Goal: Task Accomplishment & Management: Manage account settings

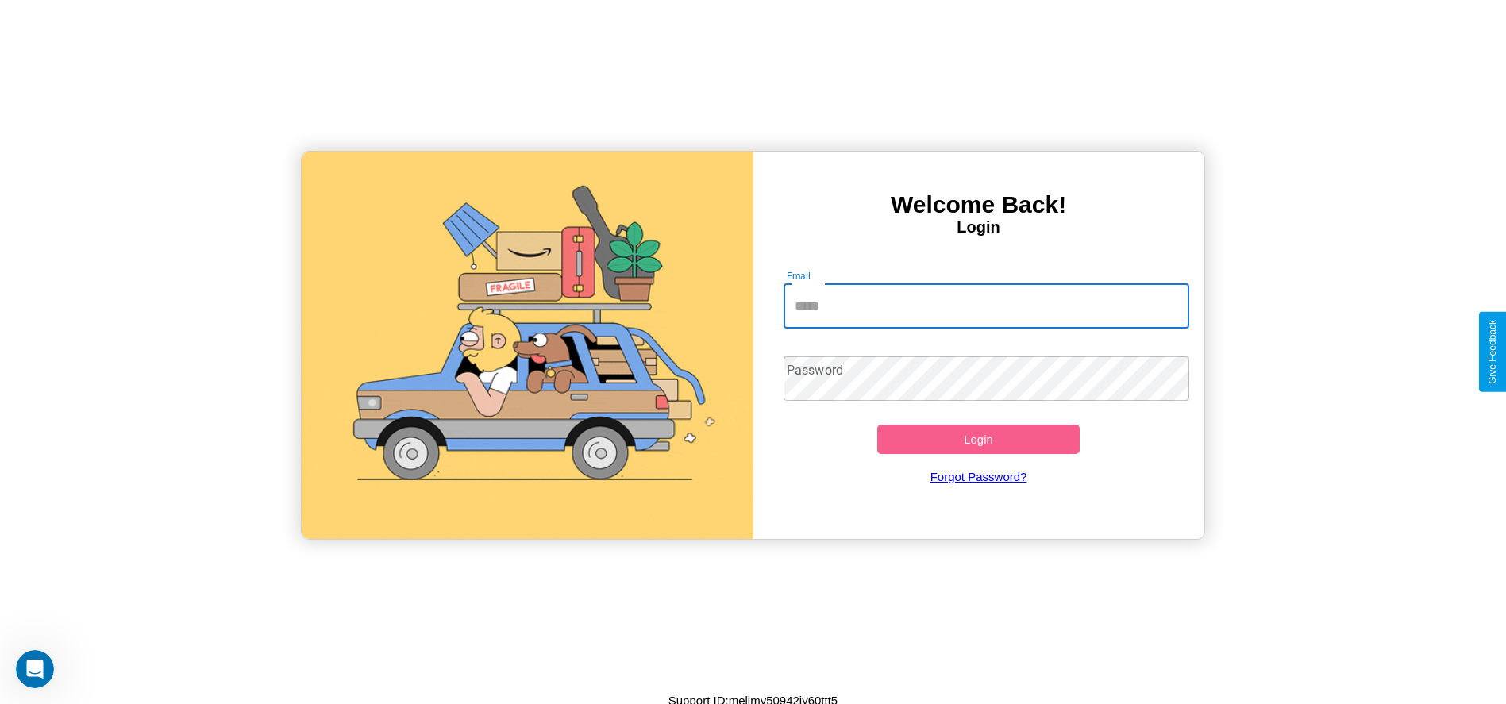
click at [986, 306] on input "Email" at bounding box center [987, 306] width 406 height 44
type input "**********"
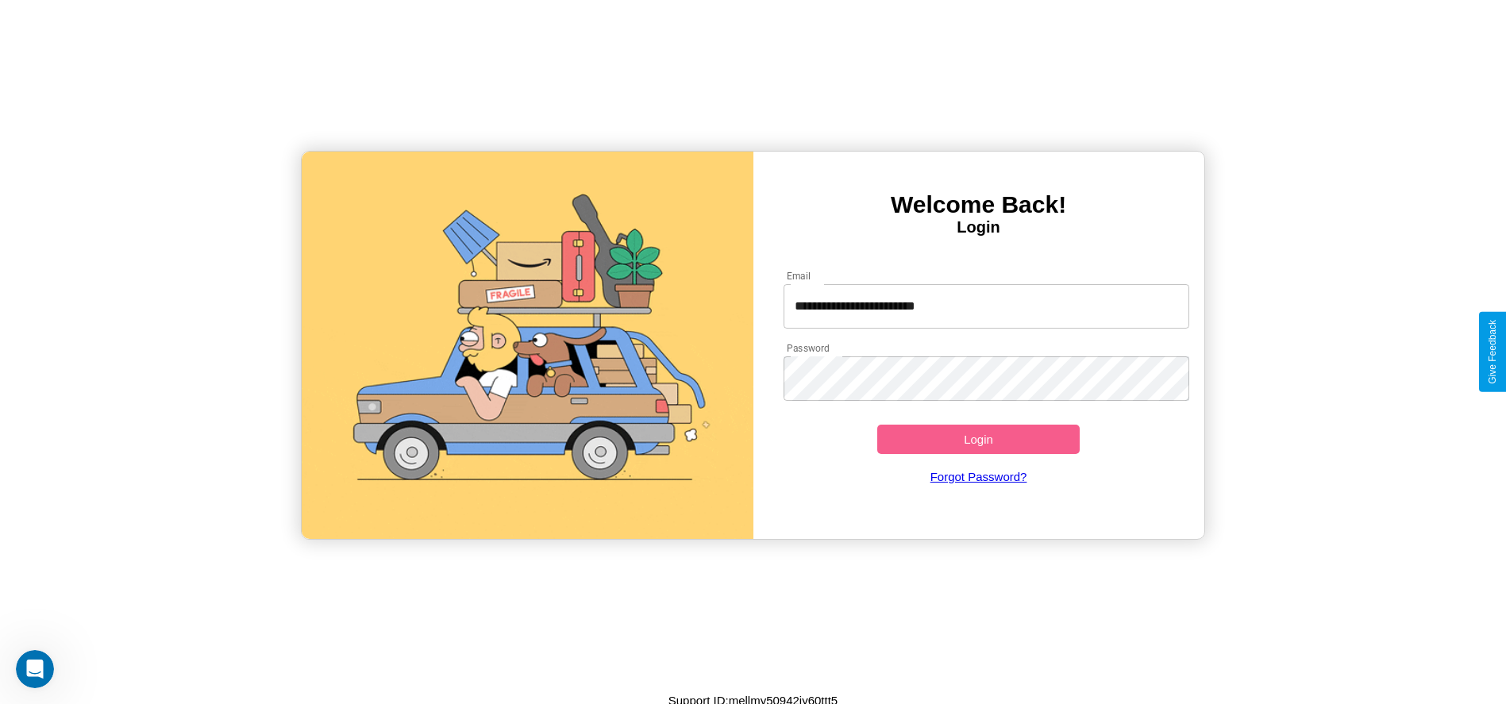
click at [978, 439] on button "Login" at bounding box center [978, 439] width 203 height 29
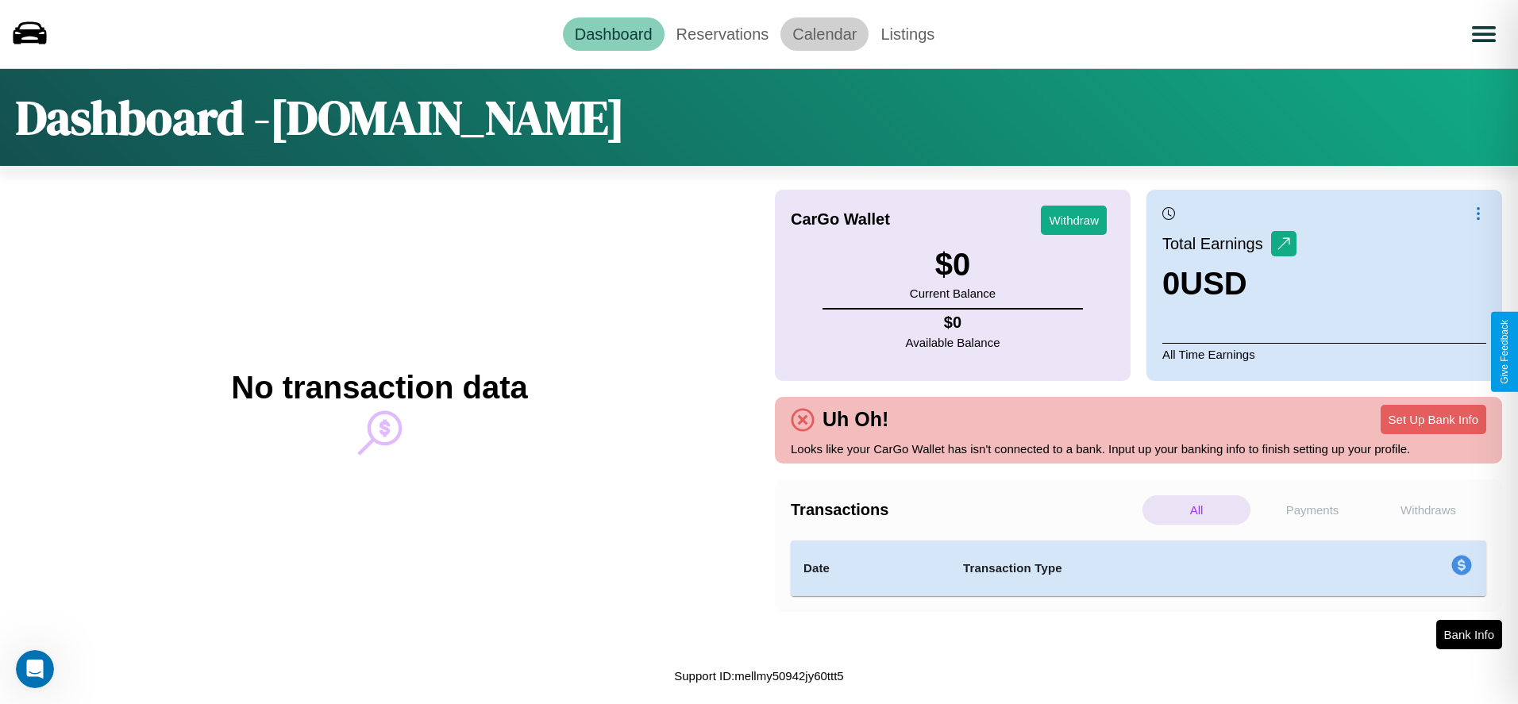
click at [824, 33] on link "Calendar" at bounding box center [824, 33] width 88 height 33
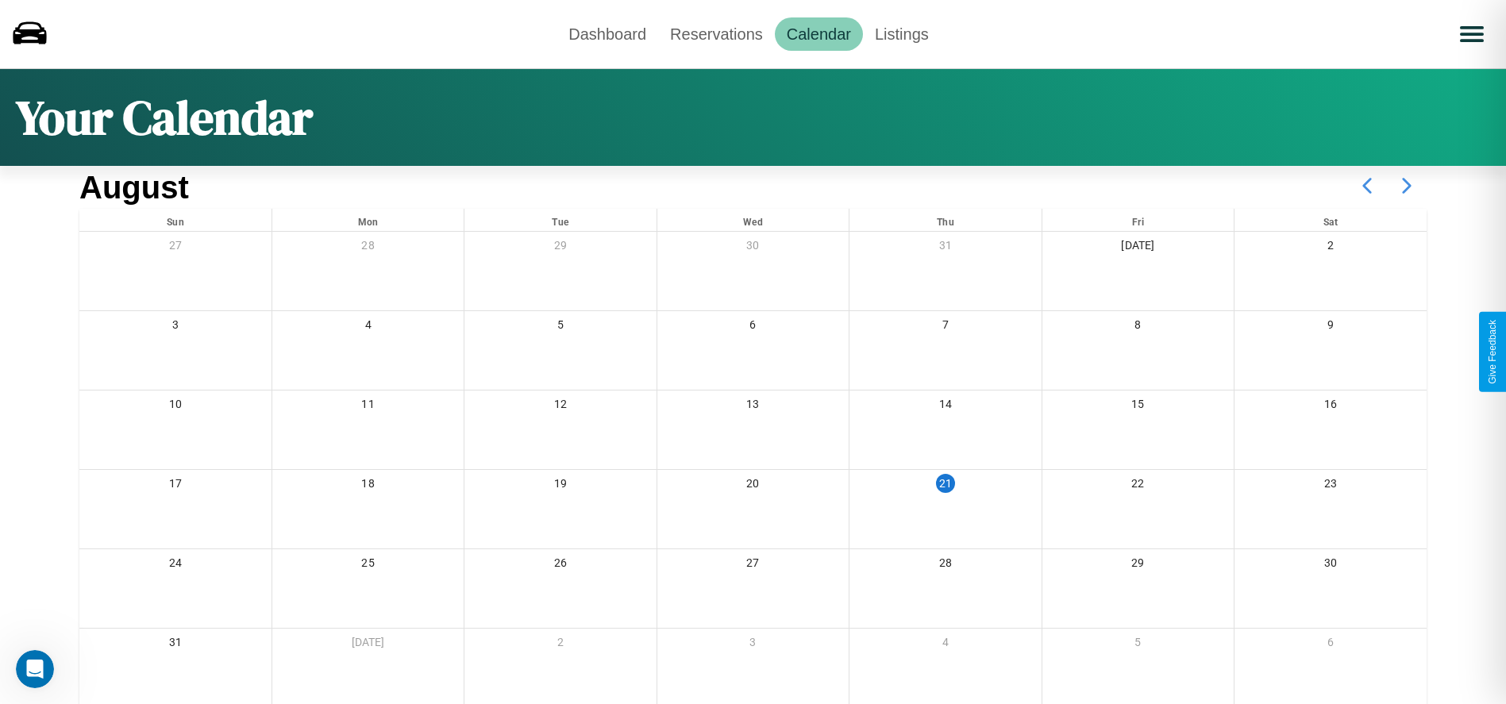
click at [1407, 186] on icon at bounding box center [1407, 186] width 40 height 40
click at [716, 33] on link "Reservations" at bounding box center [716, 33] width 117 height 33
